Goal: Navigation & Orientation: Find specific page/section

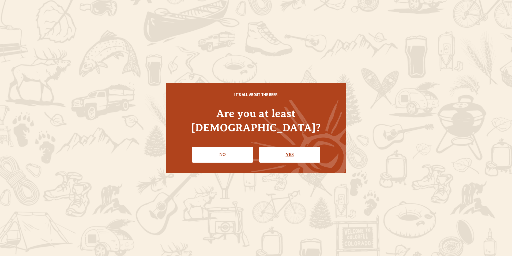
click at [276, 150] on link "Yes" at bounding box center [289, 155] width 61 height 16
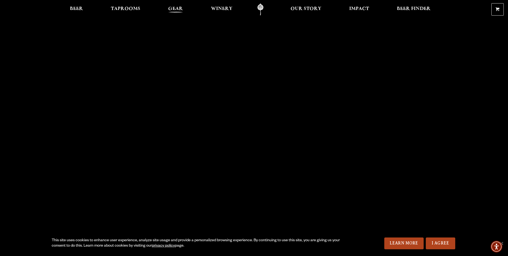
click at [174, 8] on span "Gear" at bounding box center [175, 9] width 15 height 4
click at [126, 8] on span "Taprooms" at bounding box center [125, 9] width 29 height 4
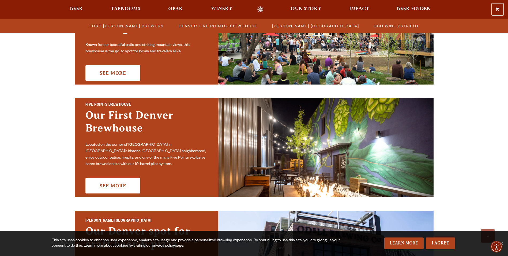
scroll to position [161, 0]
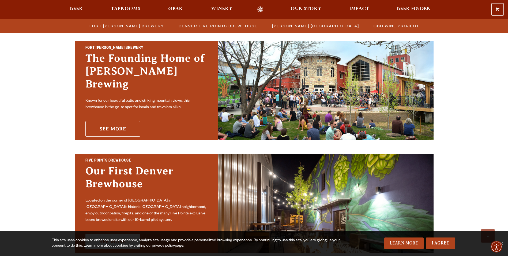
click at [122, 121] on link "See More" at bounding box center [112, 129] width 55 height 16
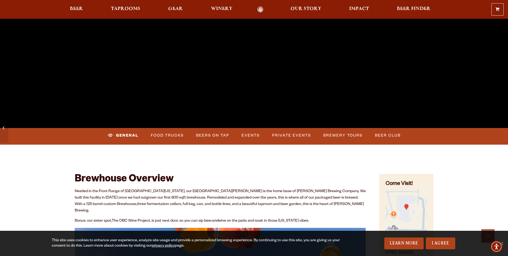
scroll to position [214, 0]
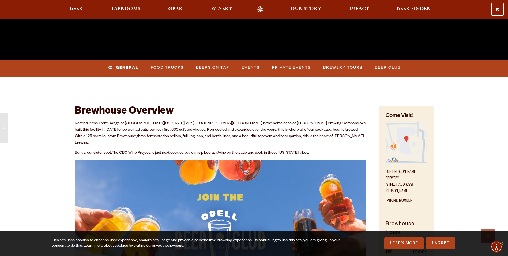
click at [243, 72] on link "Events" at bounding box center [250, 67] width 22 height 12
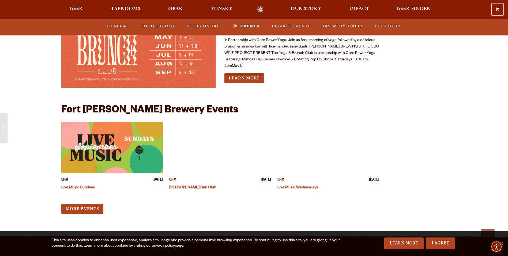
scroll to position [2228, 0]
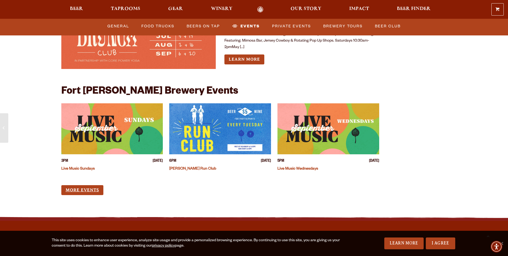
click at [94, 185] on link "More Events" at bounding box center [82, 190] width 42 height 10
